Goal: Task Accomplishment & Management: Complete application form

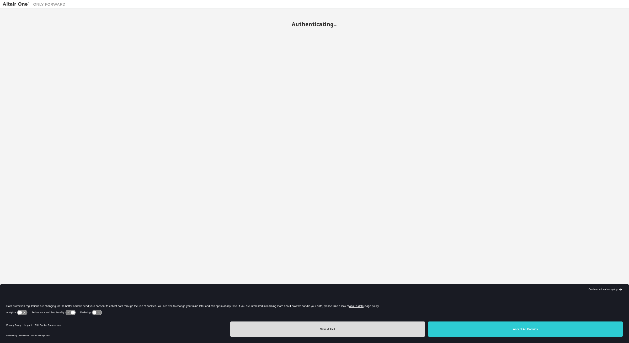
click at [368, 325] on button "Save & Exit" at bounding box center [327, 329] width 195 height 15
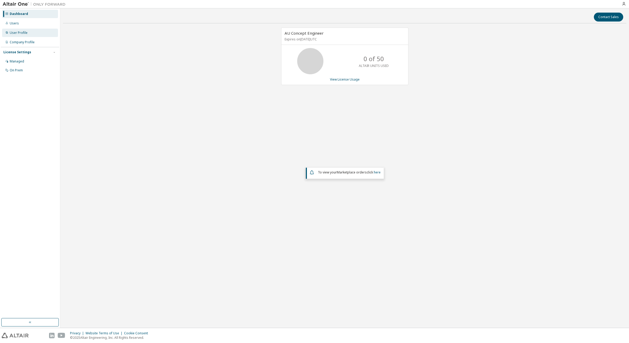
click at [23, 33] on div "User Profile" at bounding box center [19, 33] width 18 height 4
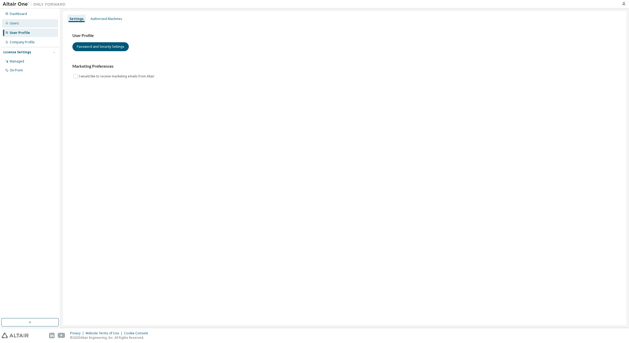
click at [14, 23] on div "Users" at bounding box center [14, 23] width 9 height 4
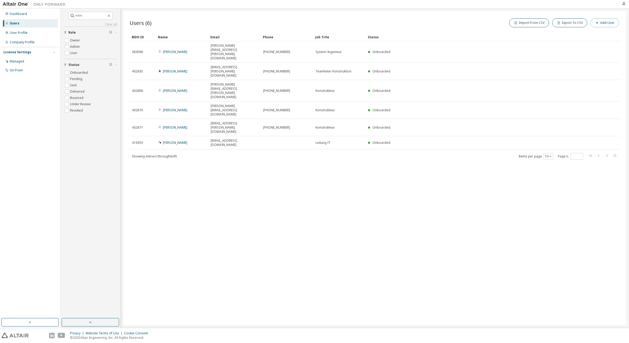
click at [602, 24] on button "Add User" at bounding box center [605, 22] width 29 height 9
click at [564, 34] on input "email" at bounding box center [592, 34] width 66 height 4
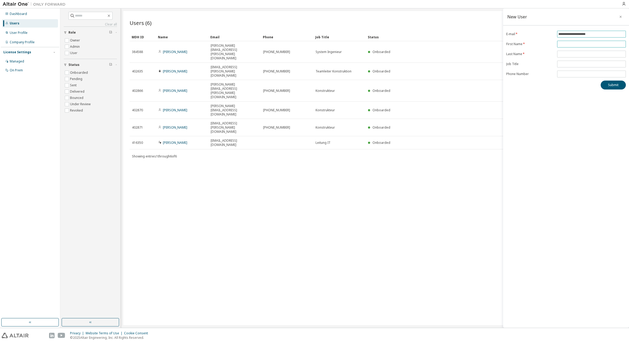
type input "**********"
click at [564, 45] on input "text" at bounding box center [592, 44] width 66 height 4
type input "*****"
type input "**********"
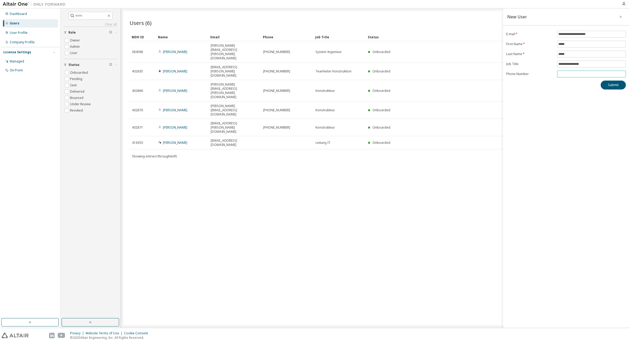
click at [566, 75] on input "tel" at bounding box center [592, 74] width 66 height 4
type input "**********"
click at [610, 85] on button "Submit" at bounding box center [613, 85] width 25 height 9
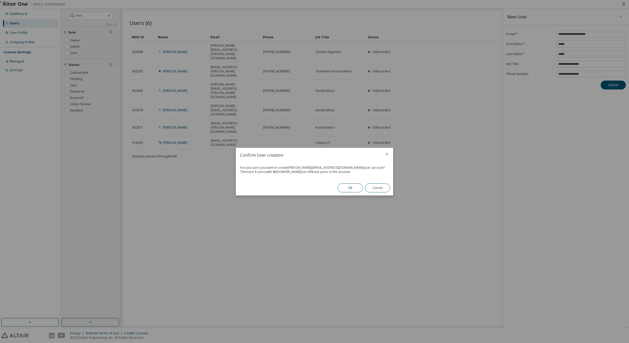
click at [348, 187] on button "Ok" at bounding box center [350, 187] width 25 height 9
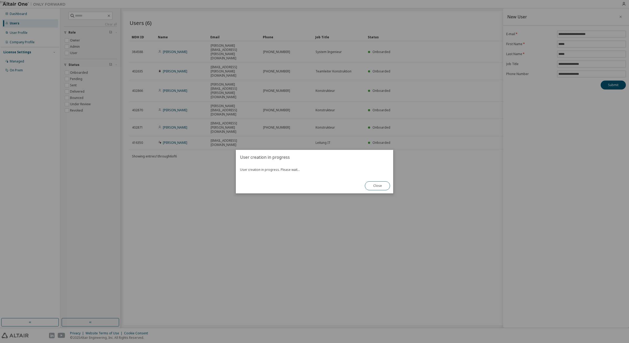
click at [382, 185] on button "Close" at bounding box center [377, 185] width 25 height 9
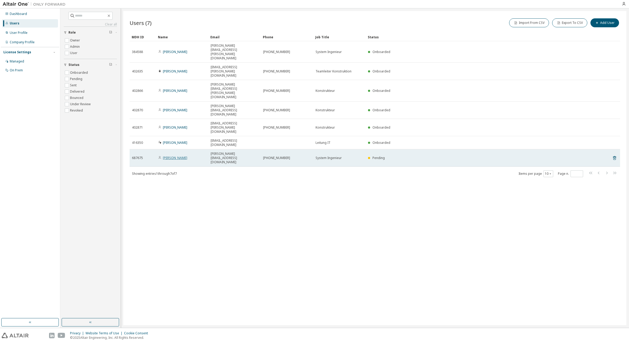
click at [169, 156] on link "[PERSON_NAME]" at bounding box center [175, 158] width 24 height 4
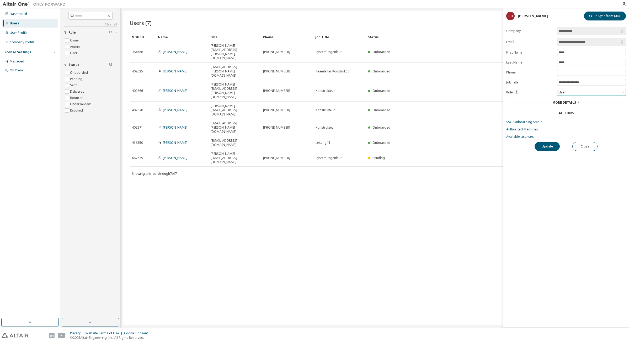
click at [582, 92] on div "User" at bounding box center [592, 92] width 68 height 6
click at [590, 145] on button "Close" at bounding box center [585, 146] width 25 height 9
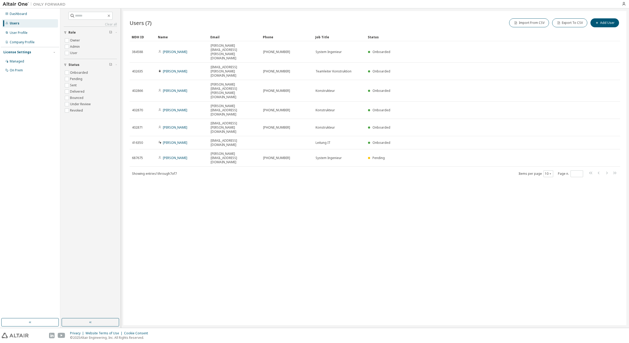
click at [472, 177] on div "Users (7) Import From CSV Export To CSV Add User Clear Load Save Save As Field …" at bounding box center [374, 168] width 503 height 314
click at [488, 137] on div "Users (7) Import From CSV Export To CSV Add User Clear Load Save Save As Field …" at bounding box center [374, 168] width 503 height 314
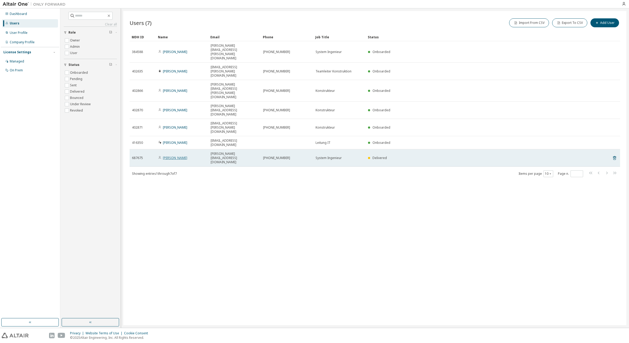
click at [167, 156] on link "Felix Block" at bounding box center [175, 158] width 24 height 4
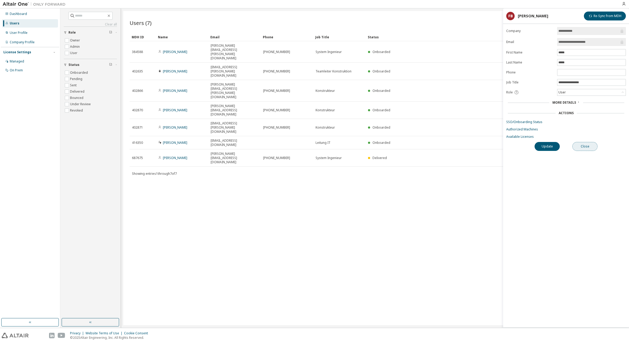
click at [589, 147] on button "Close" at bounding box center [585, 146] width 25 height 9
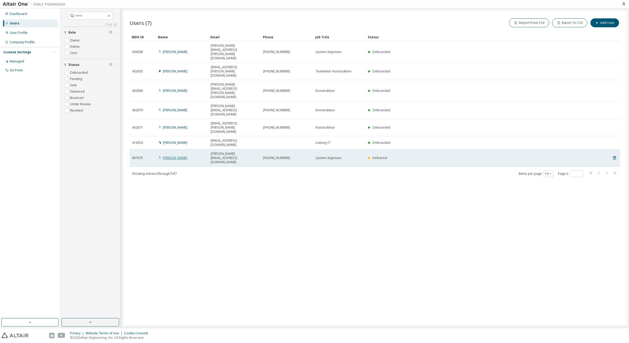
click at [167, 156] on link "[PERSON_NAME]" at bounding box center [175, 158] width 24 height 4
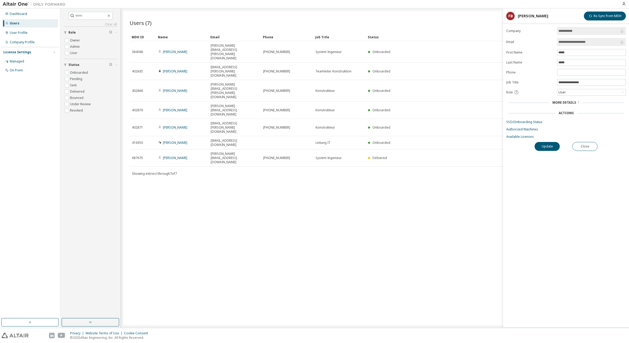
click at [573, 103] on span "More Details" at bounding box center [565, 102] width 24 height 4
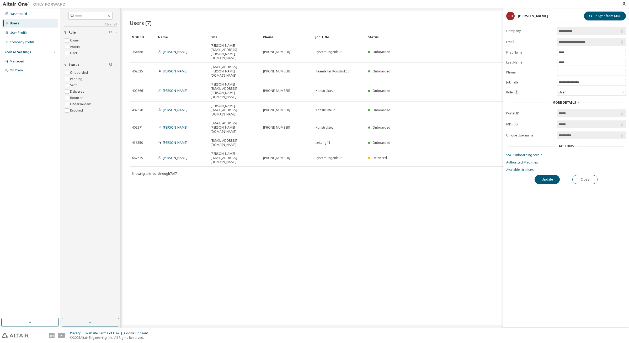
click at [573, 103] on span "More Details" at bounding box center [565, 102] width 24 height 4
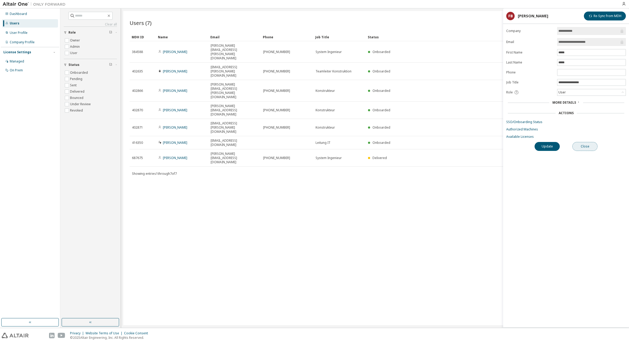
click at [591, 147] on button "Close" at bounding box center [585, 146] width 25 height 9
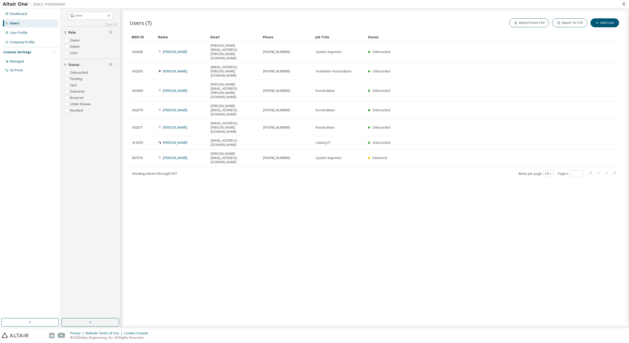
click at [436, 161] on div "Users (7) Import From CSV Export To CSV Add User Clear Load Save Save As Field …" at bounding box center [374, 168] width 503 height 314
